Goal: Transaction & Acquisition: Download file/media

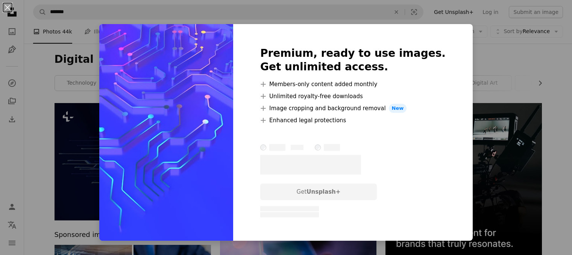
scroll to position [677, 0]
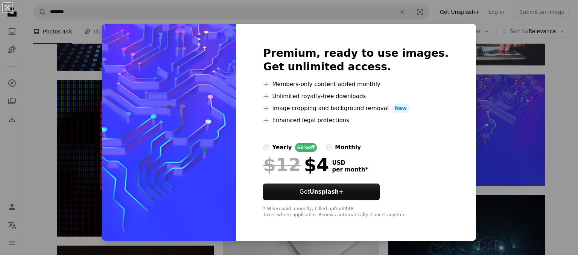
click at [552, 107] on div "An X shape Premium, ready to use images. Get unlimited access. A plus sign Memb…" at bounding box center [289, 127] width 578 height 255
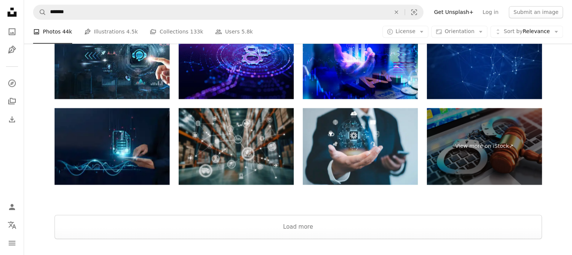
scroll to position [1203, 0]
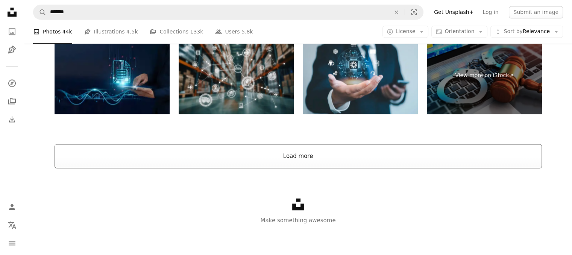
click at [370, 161] on button "Load more" at bounding box center [299, 156] width 488 height 24
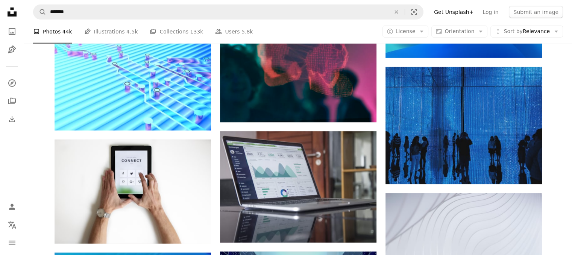
scroll to position [2360, 0]
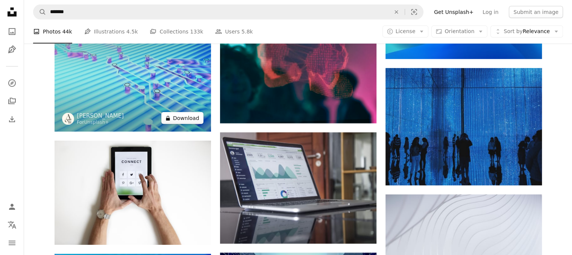
click at [178, 119] on button "A lock Download" at bounding box center [182, 118] width 42 height 12
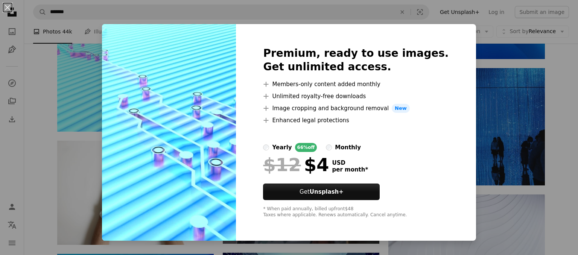
click at [555, 103] on div "An X shape Premium, ready to use images. Get unlimited access. A plus sign Memb…" at bounding box center [289, 127] width 578 height 255
